Goal: Transaction & Acquisition: Purchase product/service

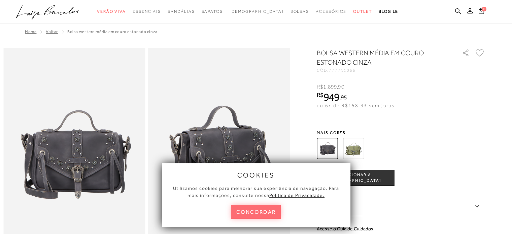
click at [263, 218] on button "concordar" at bounding box center [256, 212] width 50 height 14
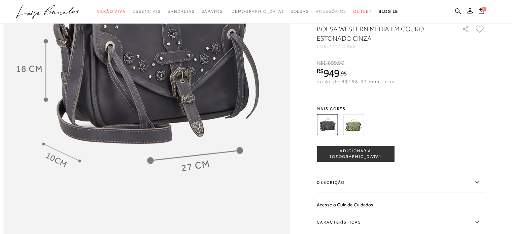
scroll to position [505, 0]
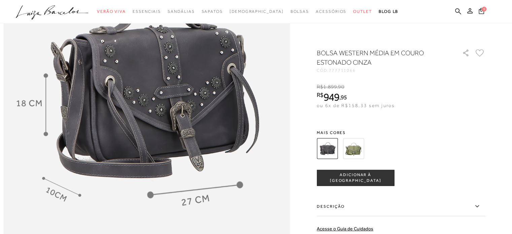
click at [378, 173] on button "ADICIONAR À [GEOGRAPHIC_DATA]" at bounding box center [355, 178] width 77 height 16
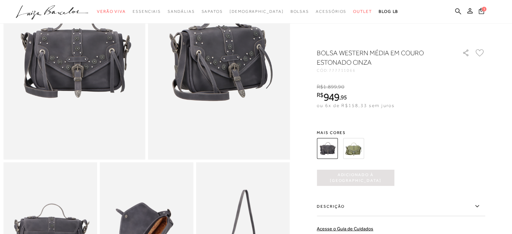
scroll to position [0, 0]
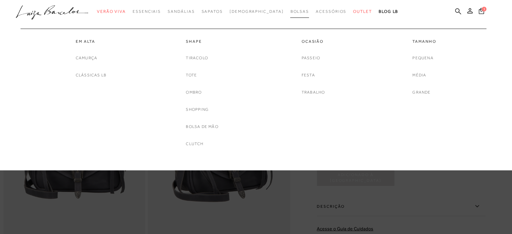
click at [290, 12] on span "Bolsas" at bounding box center [299, 11] width 19 height 5
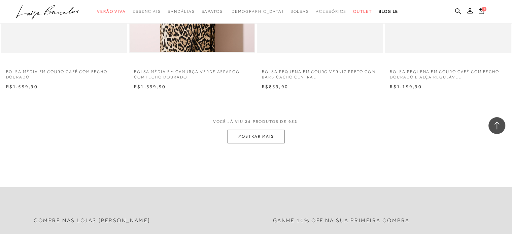
scroll to position [1346, 0]
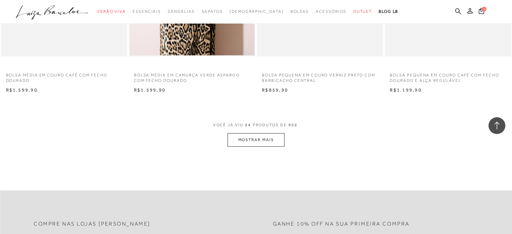
click at [267, 140] on button "MOSTRAR MAIS" at bounding box center [255, 139] width 57 height 13
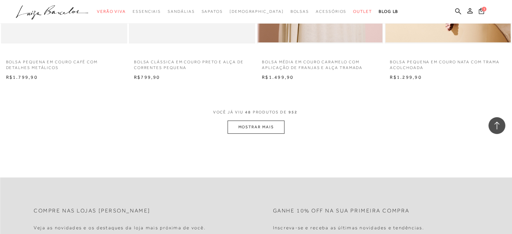
scroll to position [2758, 0]
click at [255, 126] on button "MOSTRAR MAIS" at bounding box center [255, 125] width 57 height 13
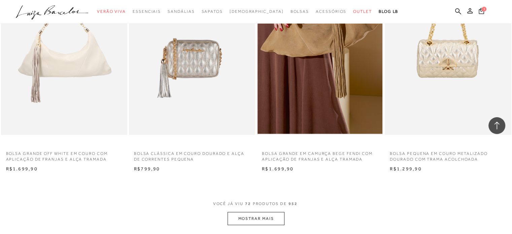
scroll to position [4171, 0]
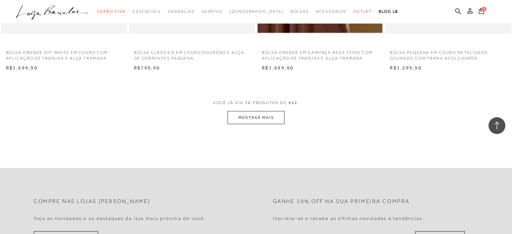
click at [259, 121] on button "MOSTRAR MAIS" at bounding box center [255, 117] width 57 height 13
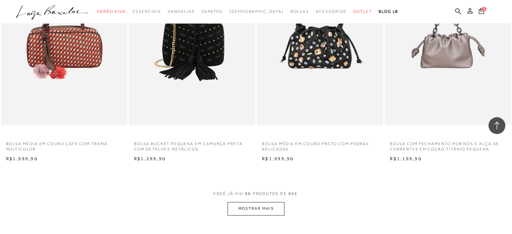
scroll to position [5483, 0]
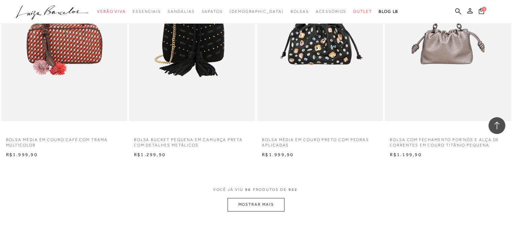
click at [274, 205] on button "MOSTRAR MAIS" at bounding box center [255, 204] width 57 height 13
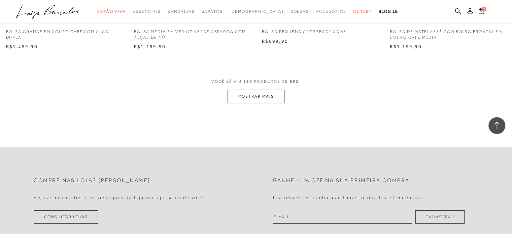
scroll to position [6997, 0]
click at [272, 95] on button "MOSTRAR MAIS" at bounding box center [255, 94] width 57 height 13
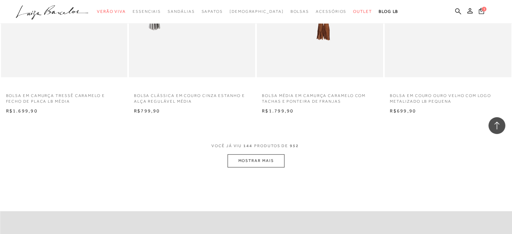
scroll to position [8376, 0]
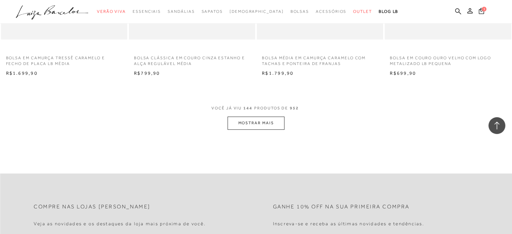
click at [255, 127] on button "MOSTRAR MAIS" at bounding box center [255, 122] width 57 height 13
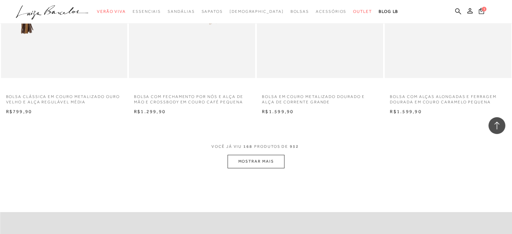
scroll to position [9755, 0]
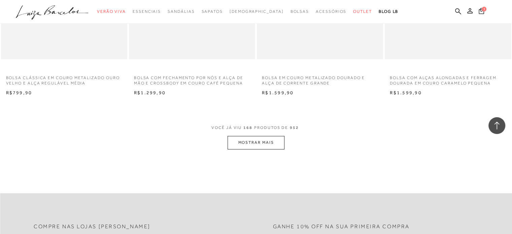
click at [257, 140] on button "MOSTRAR MAIS" at bounding box center [255, 142] width 57 height 13
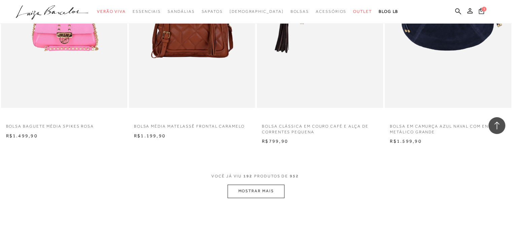
scroll to position [11168, 0]
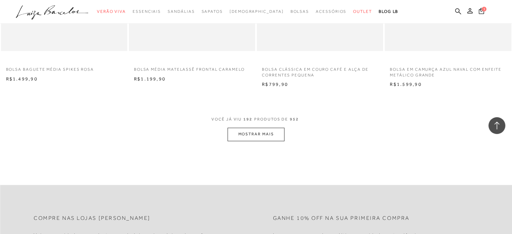
click at [246, 134] on button "MOSTRAR MAIS" at bounding box center [255, 133] width 57 height 13
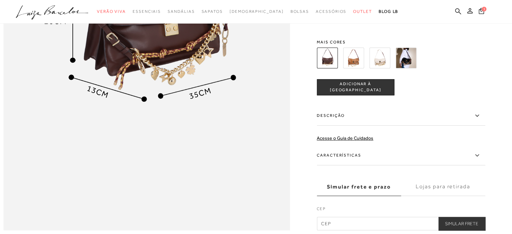
scroll to position [740, 0]
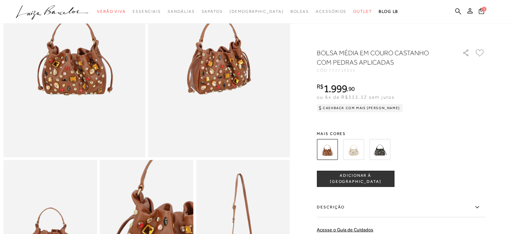
scroll to position [101, 0]
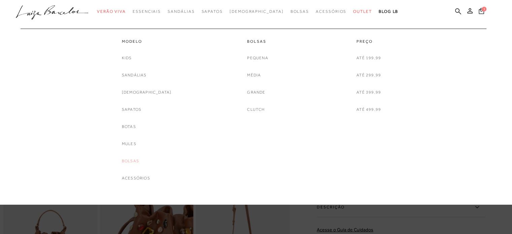
click at [136, 162] on link "Bolsas" at bounding box center [130, 160] width 17 height 7
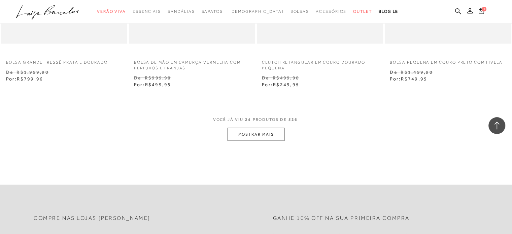
scroll to position [1413, 0]
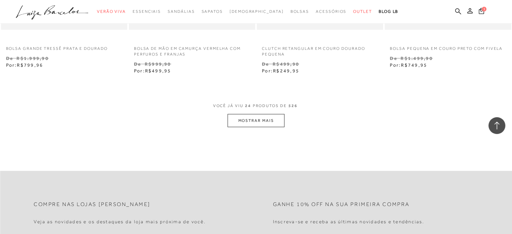
click at [274, 116] on button "MOSTRAR MAIS" at bounding box center [255, 120] width 57 height 13
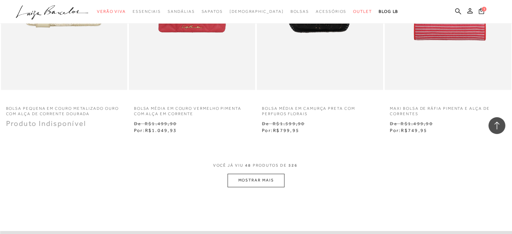
scroll to position [2893, 0]
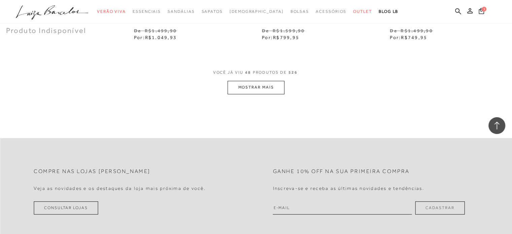
click at [261, 86] on button "MOSTRAR MAIS" at bounding box center [255, 87] width 57 height 13
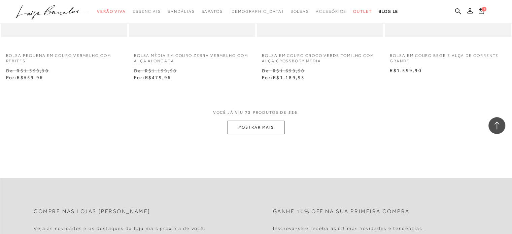
scroll to position [4306, 0]
click at [245, 128] on button "MOSTRAR MAIS" at bounding box center [255, 126] width 57 height 13
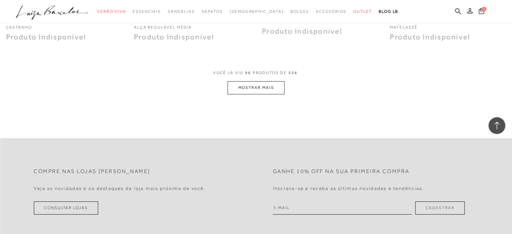
scroll to position [5752, 0]
click at [259, 85] on button "MOSTRAR MAIS" at bounding box center [255, 85] width 57 height 13
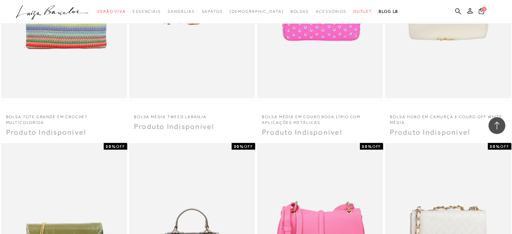
scroll to position [6290, 0]
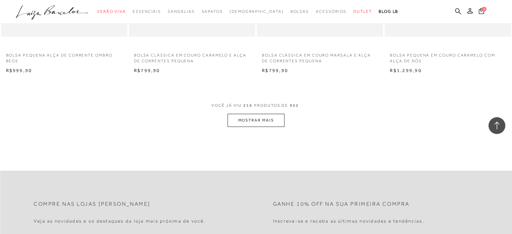
scroll to position [12614, 0]
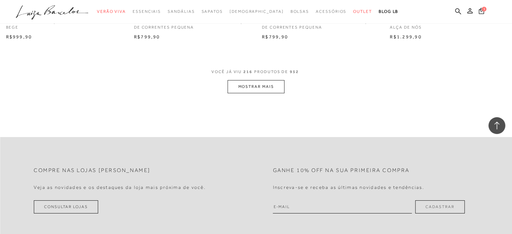
click at [253, 75] on span "VOCÊ JÁ VIU 216 PRODUTOS DE 952" at bounding box center [255, 74] width 89 height 12
click at [254, 83] on button "MOSTRAR MAIS" at bounding box center [255, 86] width 57 height 13
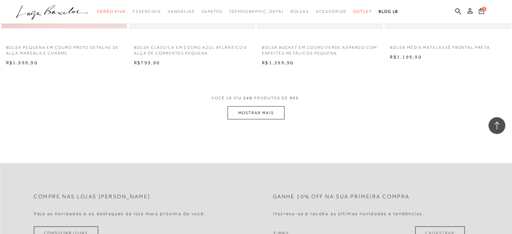
scroll to position [13993, 0]
click at [252, 109] on button "MOSTRAR MAIS" at bounding box center [255, 111] width 57 height 13
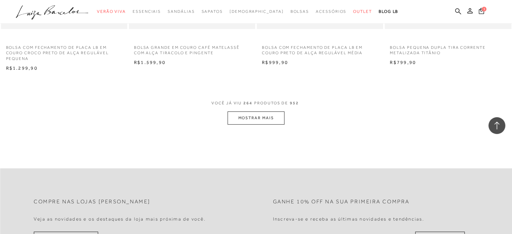
scroll to position [15406, 0]
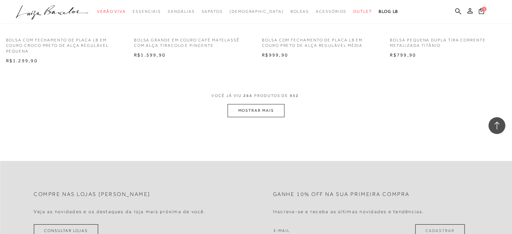
click at [253, 113] on button "MOSTRAR MAIS" at bounding box center [255, 110] width 57 height 13
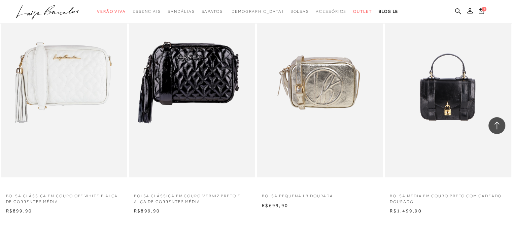
scroll to position [16752, 0]
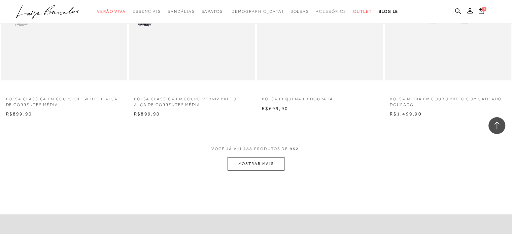
click at [245, 166] on button "MOSTRAR MAIS" at bounding box center [255, 163] width 57 height 13
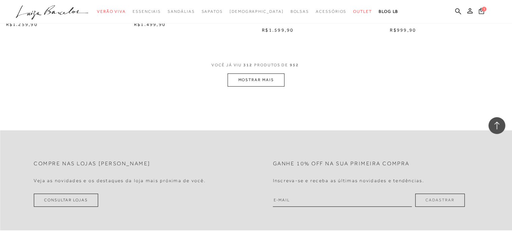
scroll to position [18265, 0]
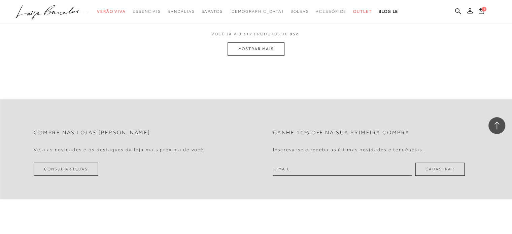
click at [266, 45] on button "MOSTRAR MAIS" at bounding box center [255, 48] width 57 height 13
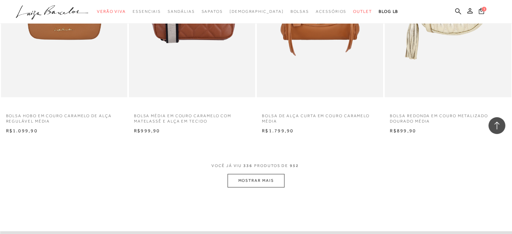
scroll to position [19577, 0]
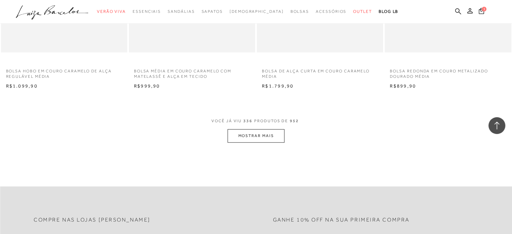
click at [248, 129] on button "MOSTRAR MAIS" at bounding box center [255, 135] width 57 height 13
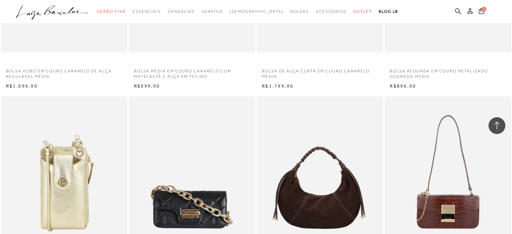
scroll to position [20923, 0]
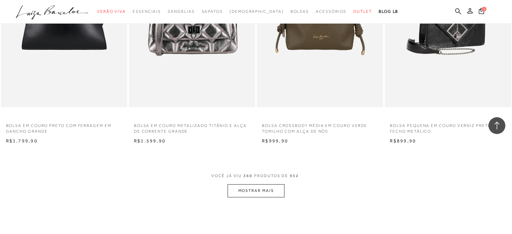
click at [264, 189] on button "MOSTRAR MAIS" at bounding box center [255, 190] width 57 height 13
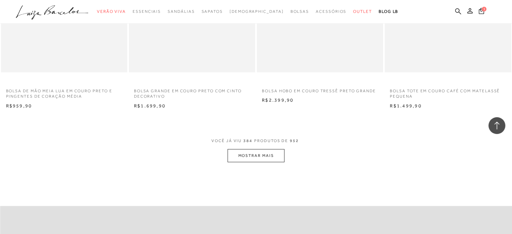
scroll to position [22415, 0]
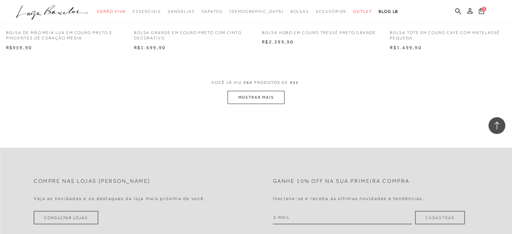
click at [271, 94] on button "MOSTRAR MAIS" at bounding box center [255, 97] width 57 height 13
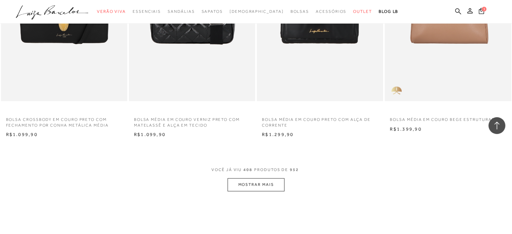
scroll to position [23794, 0]
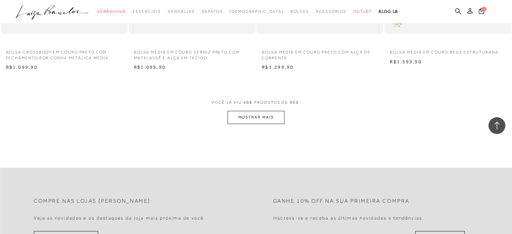
click at [246, 111] on button "MOSTRAR MAIS" at bounding box center [255, 117] width 57 height 13
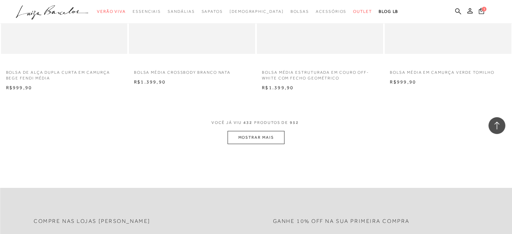
scroll to position [25173, 0]
click at [242, 135] on button "MOSTRAR MAIS" at bounding box center [255, 136] width 57 height 13
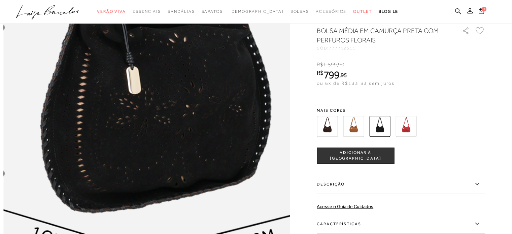
scroll to position [538, 0]
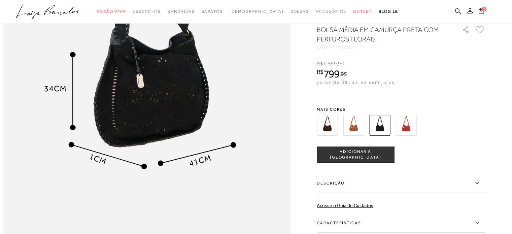
click at [362, 136] on img at bounding box center [353, 125] width 21 height 21
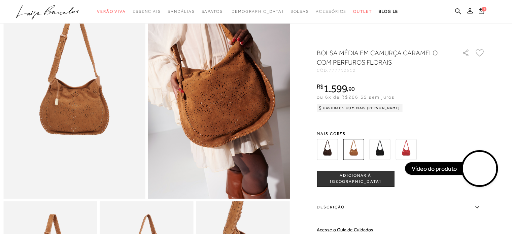
scroll to position [67, 0]
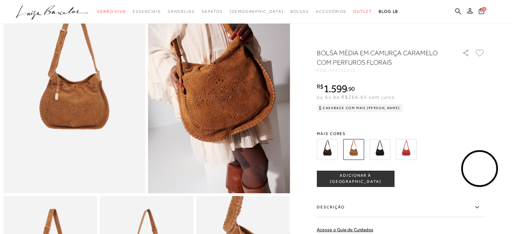
click at [356, 178] on span "ADICIONAR À SACOLA" at bounding box center [355, 179] width 77 height 12
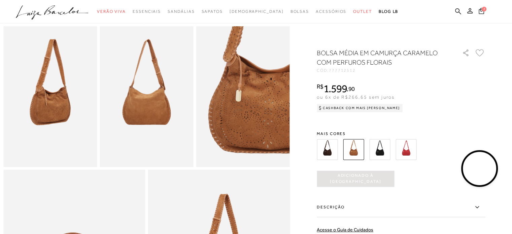
scroll to position [235, 0]
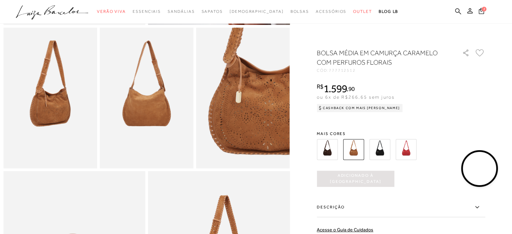
click at [324, 152] on img at bounding box center [327, 149] width 21 height 21
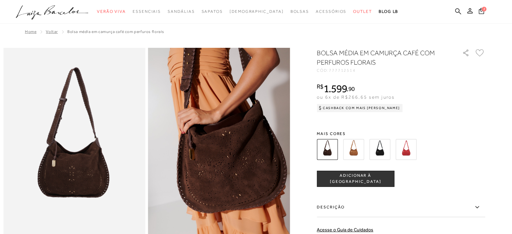
click at [412, 150] on img at bounding box center [405, 149] width 21 height 21
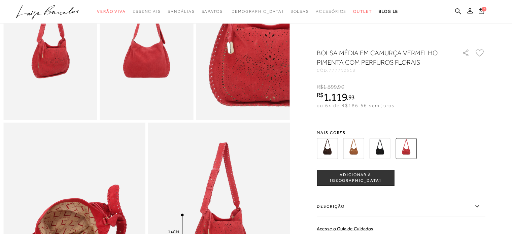
scroll to position [269, 0]
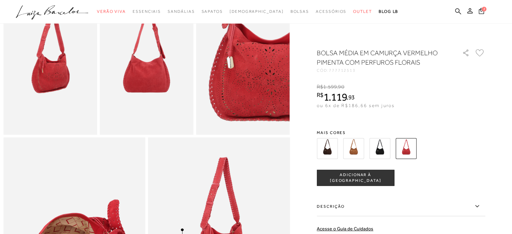
click at [337, 152] on img at bounding box center [327, 148] width 21 height 21
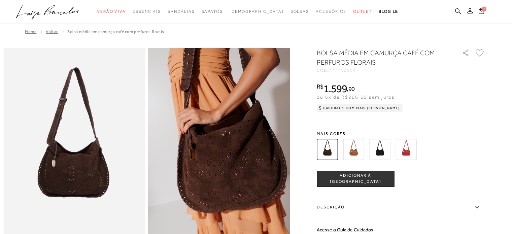
click at [349, 177] on span "ADICIONAR À SACOLA" at bounding box center [355, 179] width 77 height 12
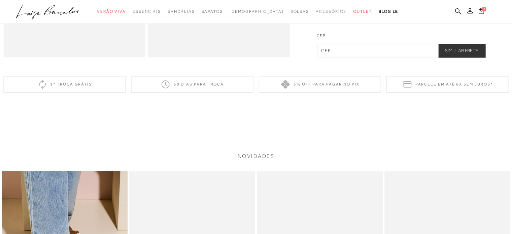
scroll to position [572, 0]
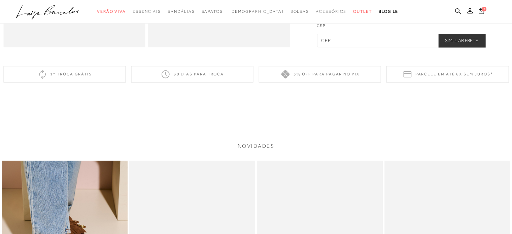
click at [482, 10] on span "3" at bounding box center [483, 9] width 5 height 5
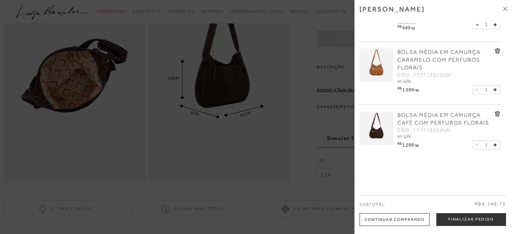
scroll to position [471, 0]
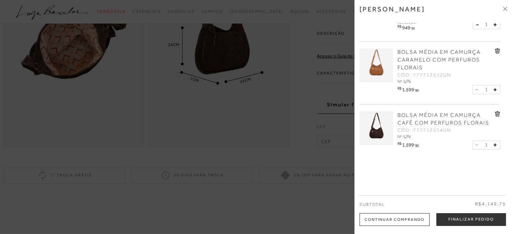
click at [492, 49] on div "BOLSA MÉDIA EM CAMURÇA CARAMELO COM PERFUROS FLORAIS CÓD: 777712512UN Nº: UN" at bounding box center [445, 66] width 99 height 37
click at [497, 50] on icon at bounding box center [497, 51] width 1 height 3
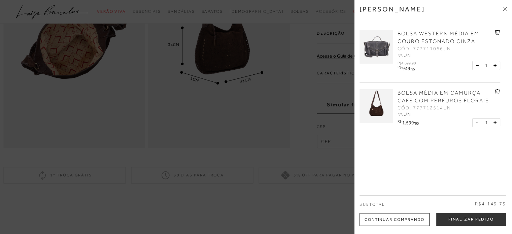
scroll to position [0, 0]
click at [381, 49] on img at bounding box center [376, 47] width 34 height 34
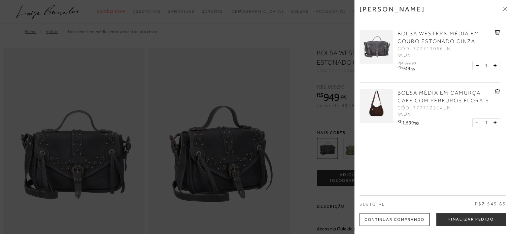
click at [221, 35] on div at bounding box center [256, 117] width 512 height 234
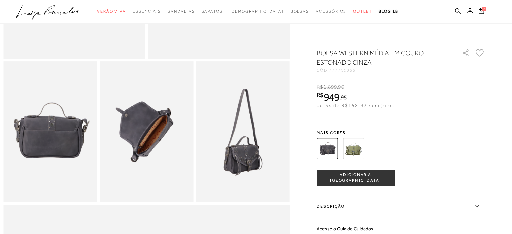
scroll to position [235, 0]
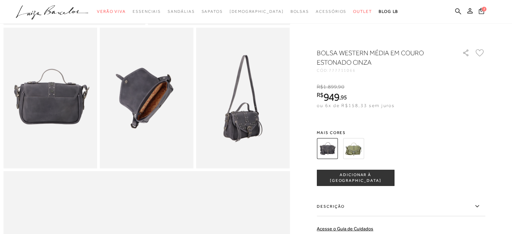
click at [351, 147] on img at bounding box center [353, 148] width 21 height 21
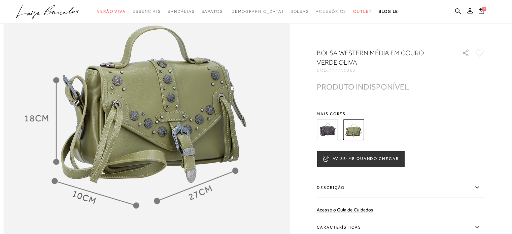
scroll to position [572, 0]
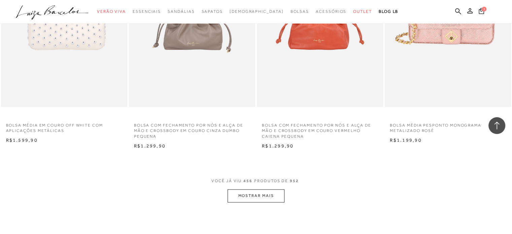
scroll to position [26586, 0]
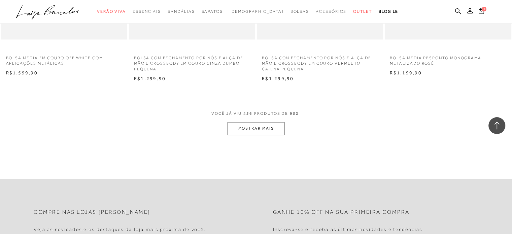
click at [276, 124] on button "MOSTRAR MAIS" at bounding box center [255, 128] width 57 height 13
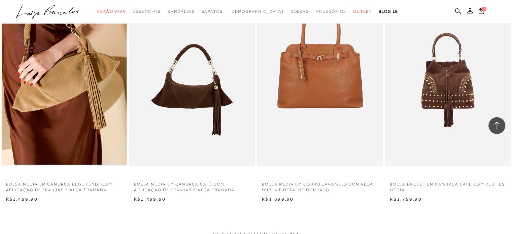
scroll to position [27931, 0]
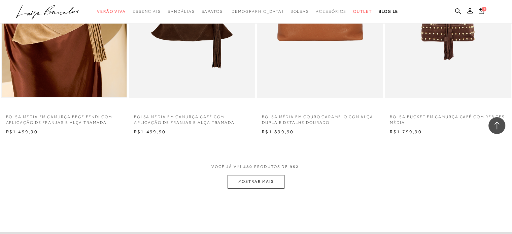
click at [258, 181] on button "MOSTRAR MAIS" at bounding box center [255, 181] width 57 height 13
